Goal: Find contact information: Find contact information

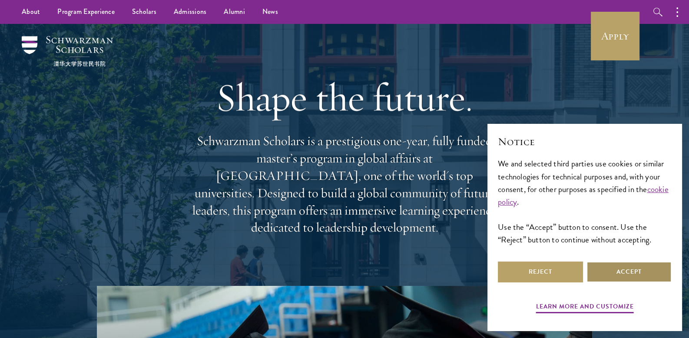
click at [623, 279] on button "Accept" at bounding box center [629, 272] width 85 height 21
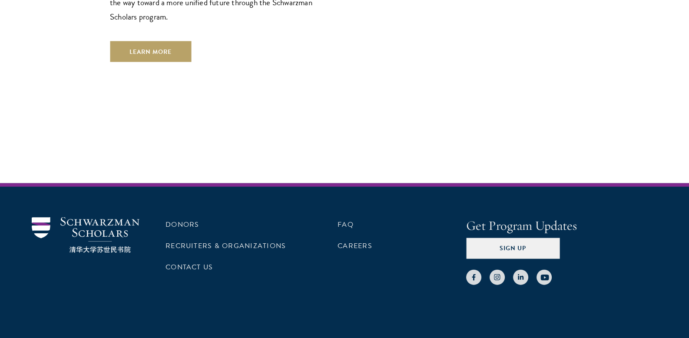
scroll to position [2511, 0]
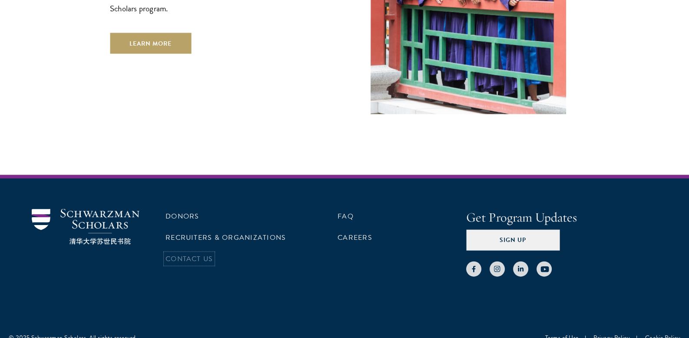
click at [196, 254] on link "Contact Us" at bounding box center [189, 259] width 47 height 10
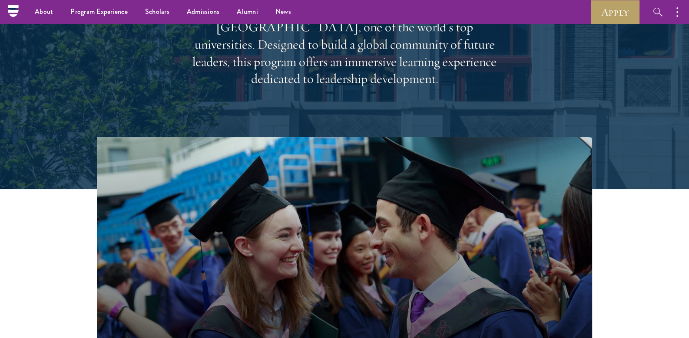
scroll to position [0, 0]
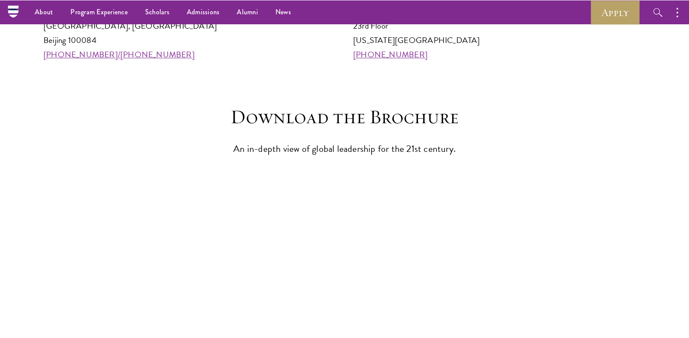
scroll to position [927, 0]
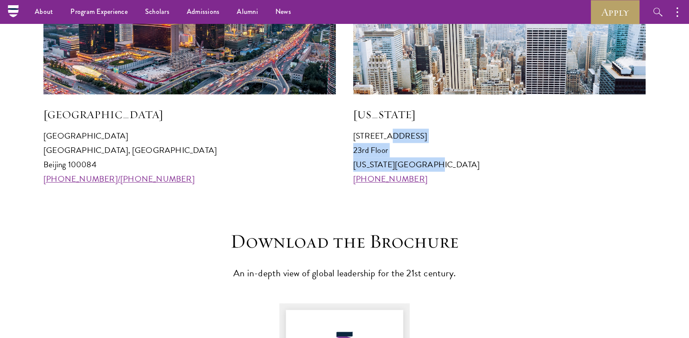
drag, startPoint x: 353, startPoint y: 132, endPoint x: 425, endPoint y: 171, distance: 82.0
click at [425, 171] on p "[STREET_ADDRESS][US_STATE] [PHONE_NUMBER]" at bounding box center [499, 157] width 292 height 57
copy p "[STREET_ADDRESS][US_STATE]"
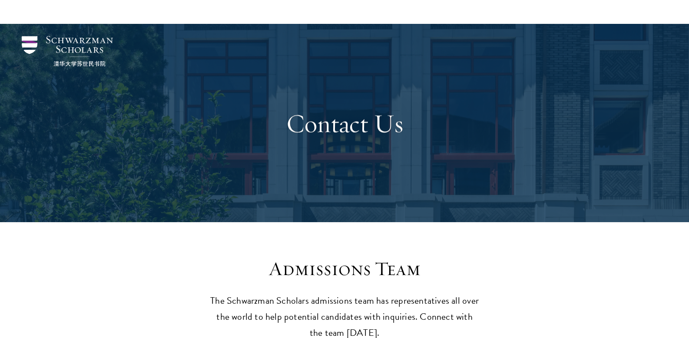
scroll to position [116, 0]
